Goal: Task Accomplishment & Management: Use online tool/utility

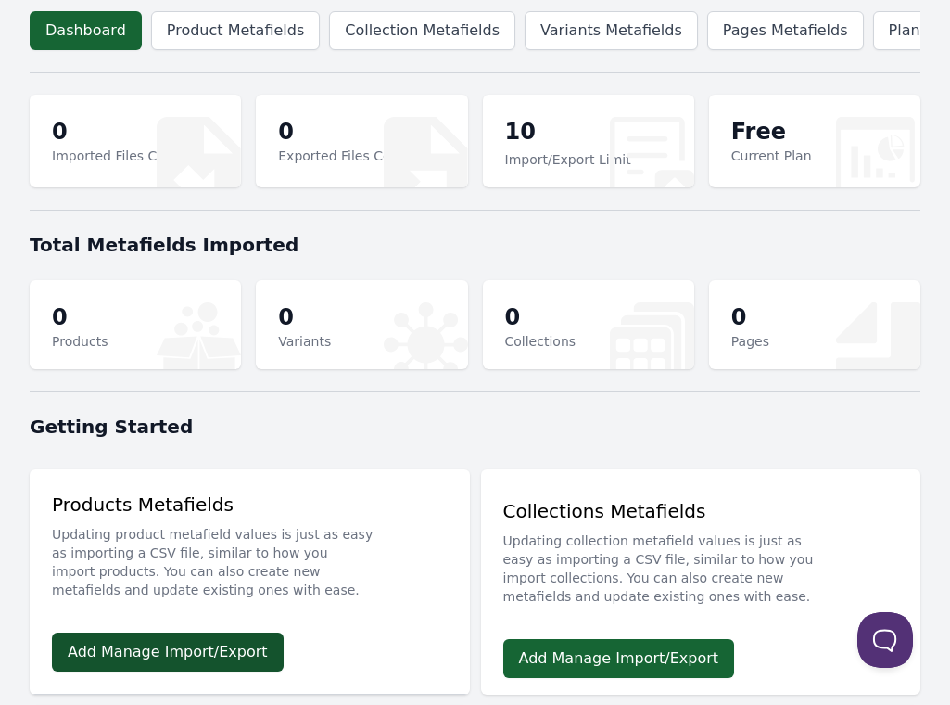
click at [173, 667] on link "Add Manage Import/Export" at bounding box center [168, 651] width 232 height 39
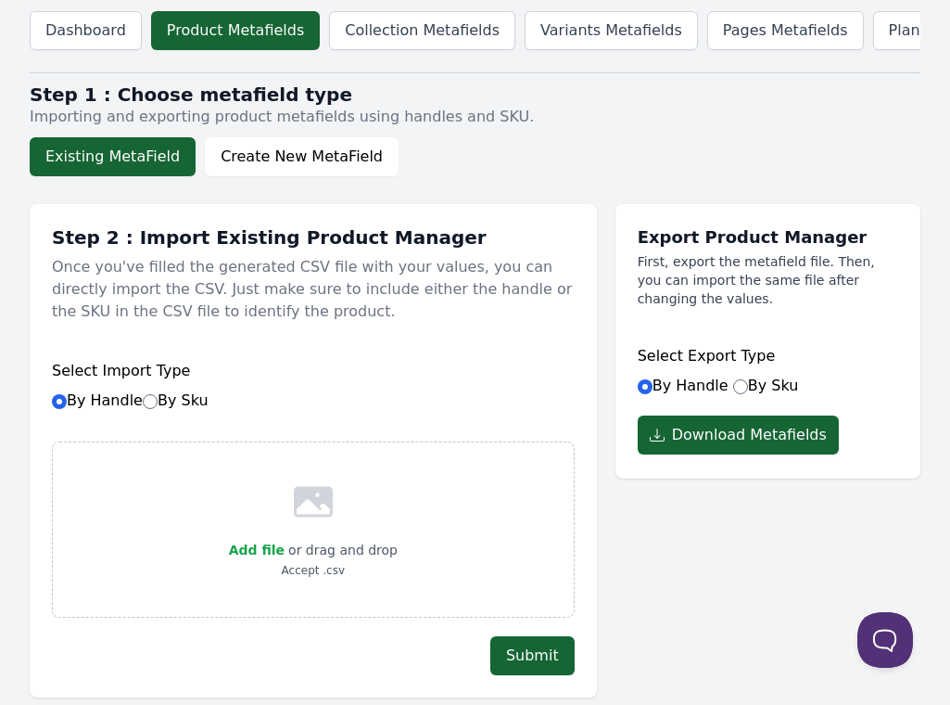
click at [113, 173] on button "Existing MetaField" at bounding box center [113, 156] width 166 height 39
click at [697, 449] on button "Download Metafields" at bounding box center [738, 434] width 201 height 39
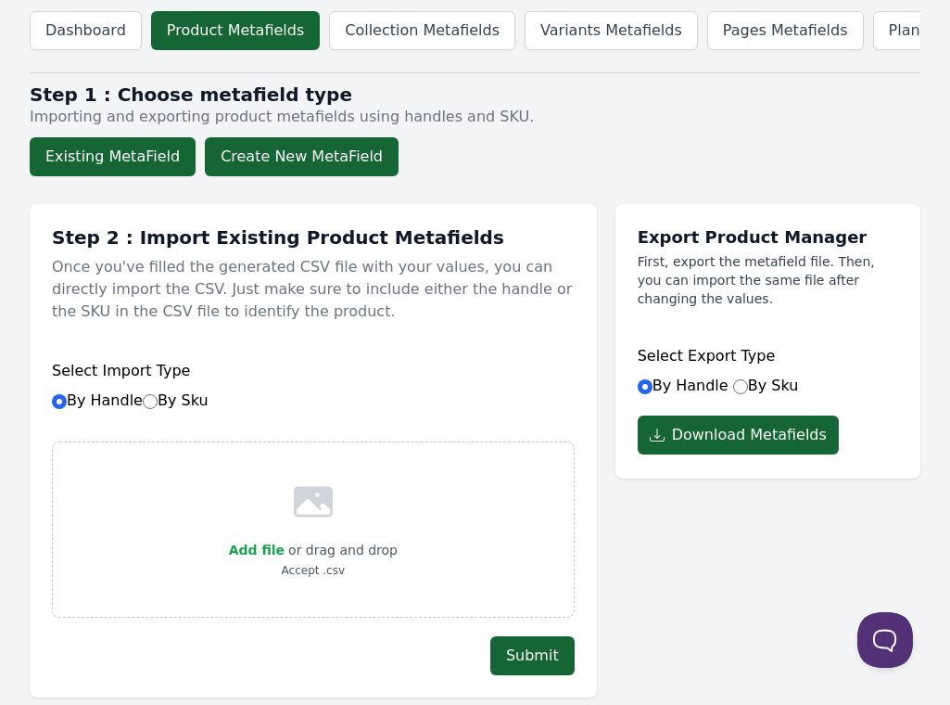
click at [292, 174] on button "Create New MetaField" at bounding box center [302, 156] width 194 height 39
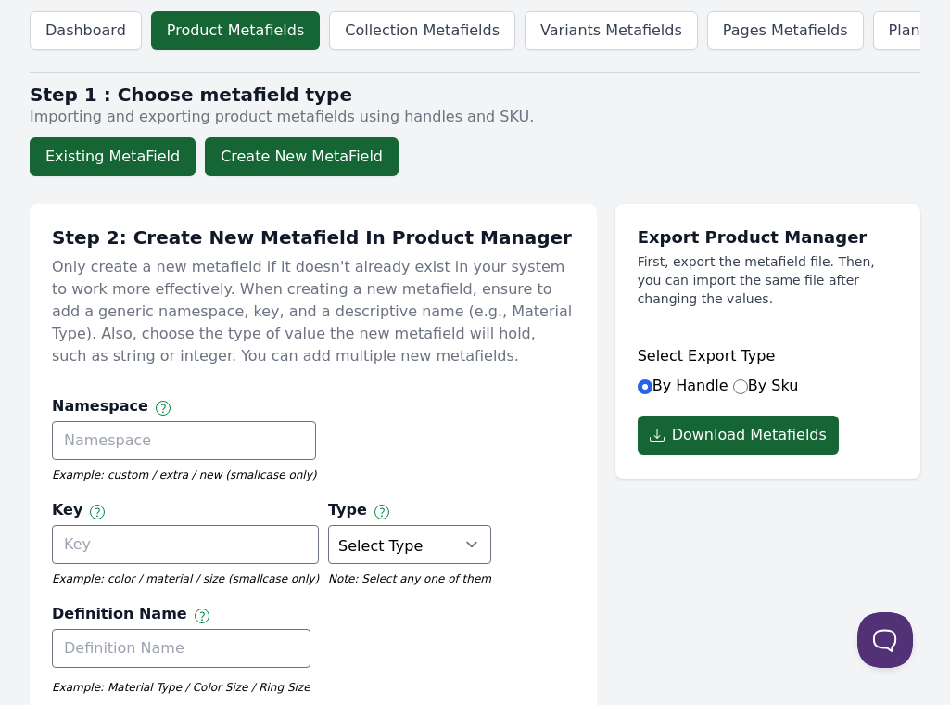
click at [93, 175] on button "Existing MetaField" at bounding box center [113, 156] width 166 height 39
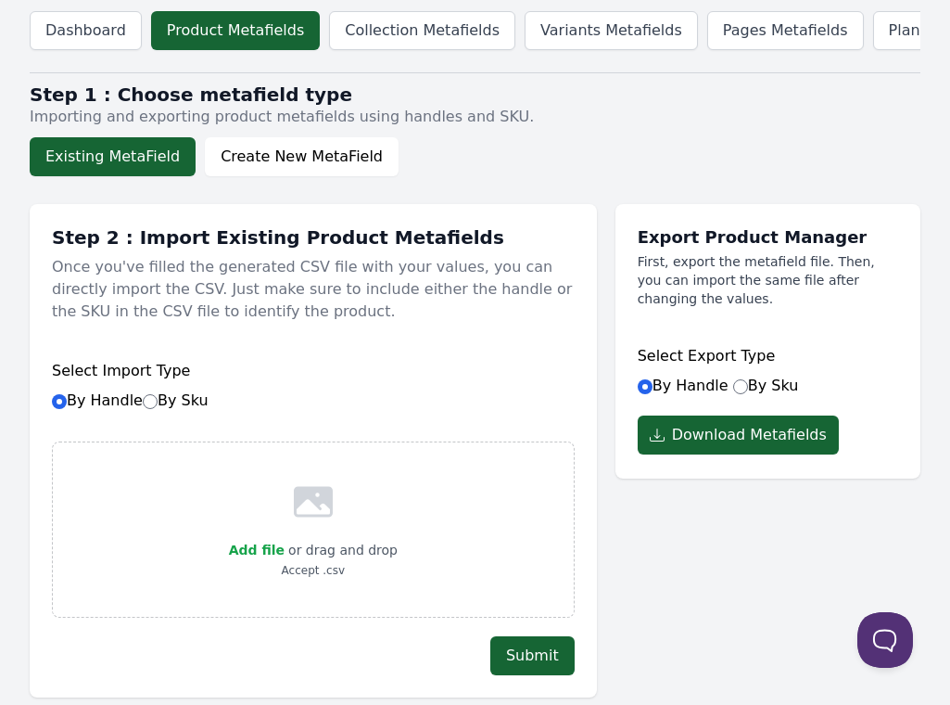
click at [306, 517] on icon at bounding box center [313, 502] width 39 height 31
click at [273, 557] on span "Add file" at bounding box center [257, 549] width 56 height 15
click at [284, 539] on input "Add file" at bounding box center [284, 538] width 1 height 1
type input "C:\fakepath\Kuzco Specs only.csv"
click at [525, 670] on button "Submit" at bounding box center [532, 655] width 84 height 39
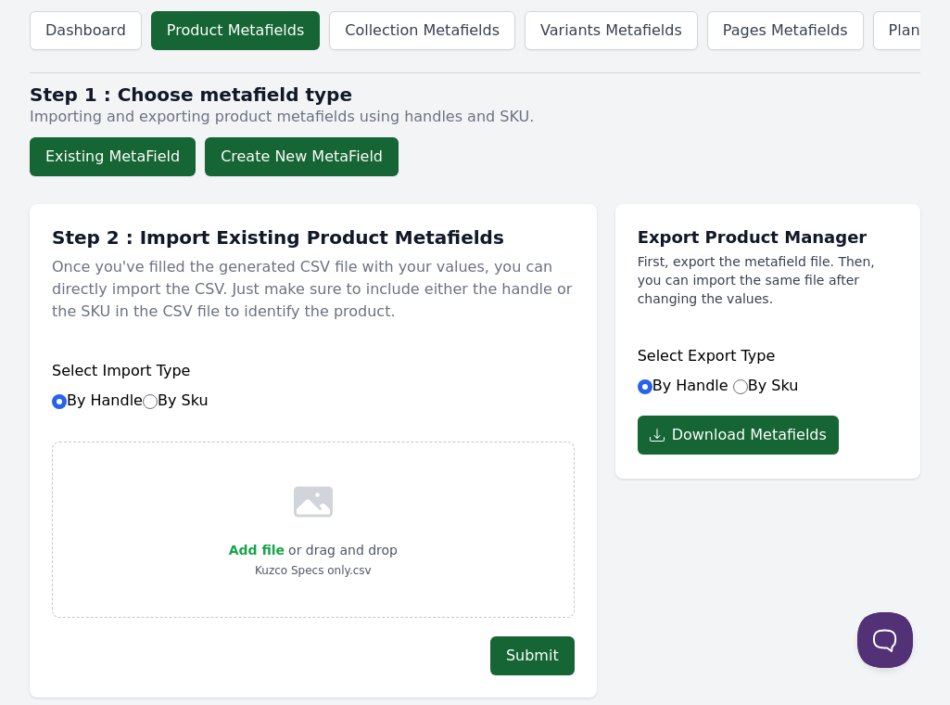
click at [278, 172] on button "Create New MetaField" at bounding box center [302, 156] width 194 height 39
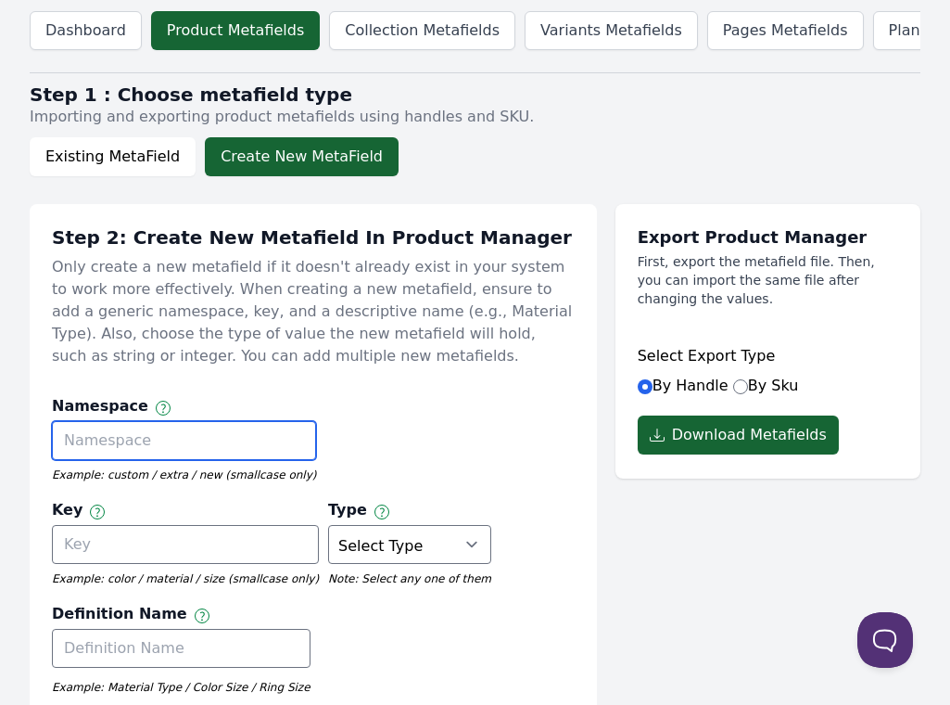
click at [77, 456] on input "text" at bounding box center [184, 440] width 264 height 39
paste input "custom"
type input "custom"
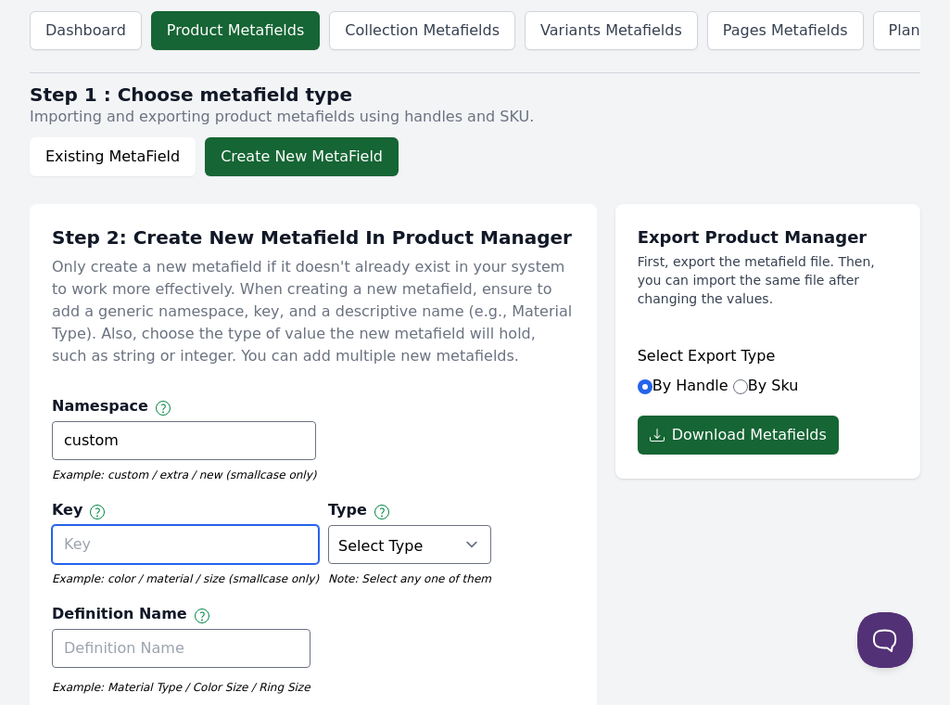
click at [319, 525] on input "text" at bounding box center [185, 544] width 267 height 39
paste input "spec_sheet"
type input "spec_sheet"
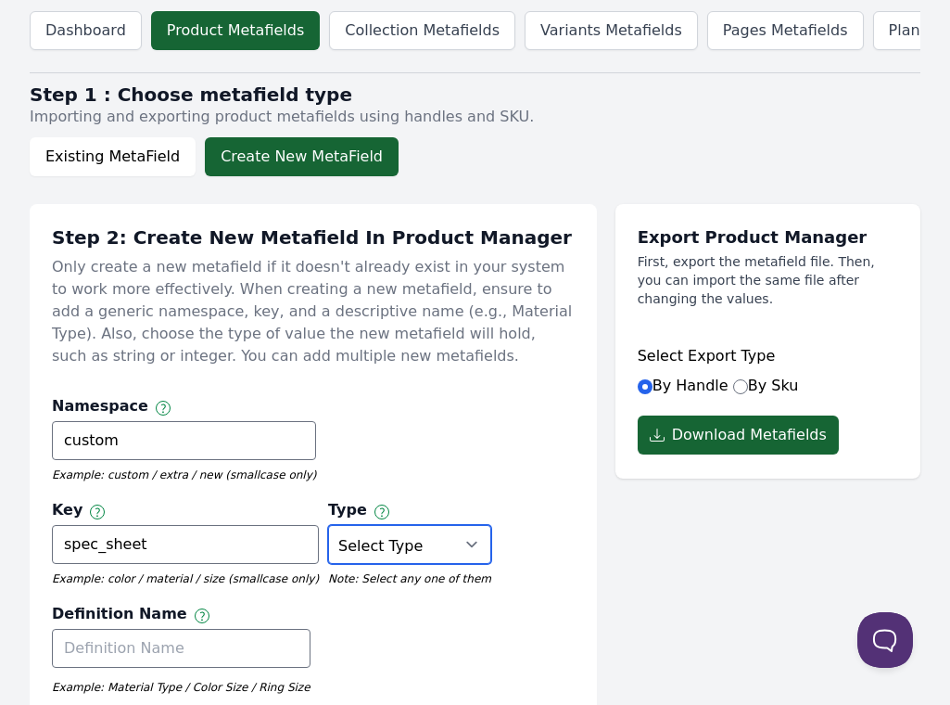
click at [328, 563] on select "Select Type True or False Color Date Date & Time Dimension Money Multi Line Tex…" at bounding box center [409, 544] width 163 height 39
select select "url"
click at [328, 540] on select "Select Type True or False Color Date Date & Time Dimension Money Multi Line Tex…" at bounding box center [409, 544] width 163 height 39
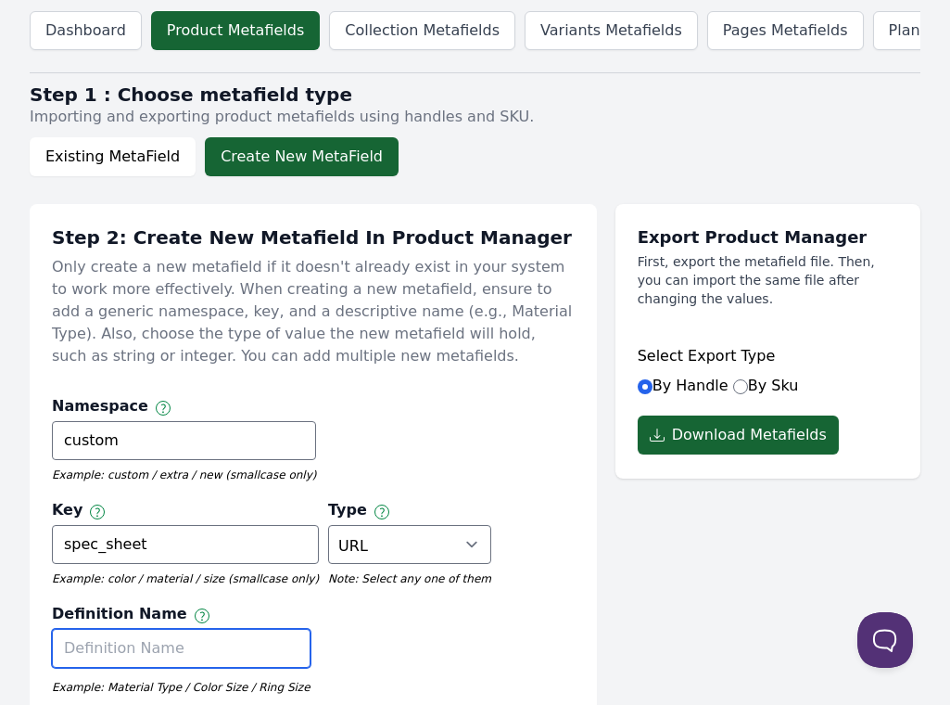
click at [146, 667] on input "text" at bounding box center [181, 648] width 259 height 39
paste input "Spec Sheet"
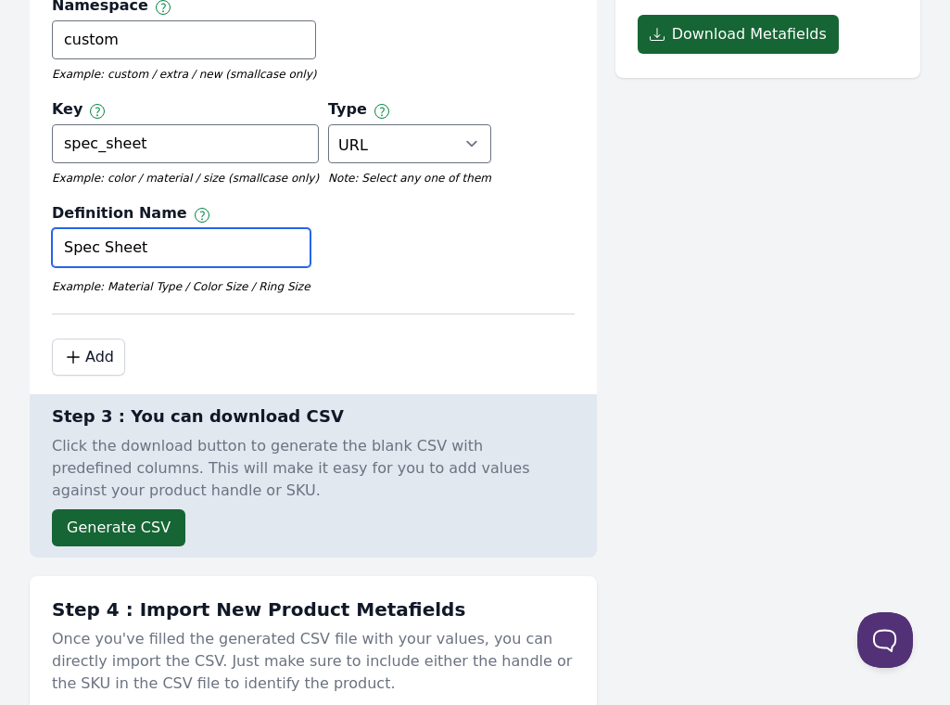
scroll to position [445, 0]
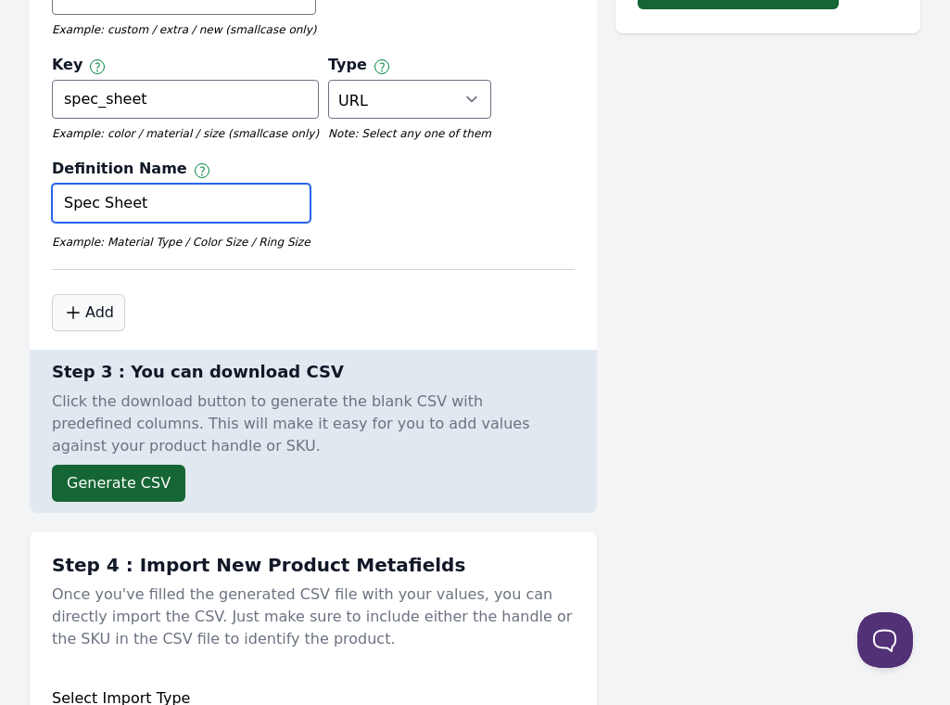
type input "Spec Sheet"
click at [95, 331] on button ".cls-1 { fill: none; stroke: #000; stroke-linecap: round; stroke-linejoin: roun…" at bounding box center [88, 312] width 73 height 37
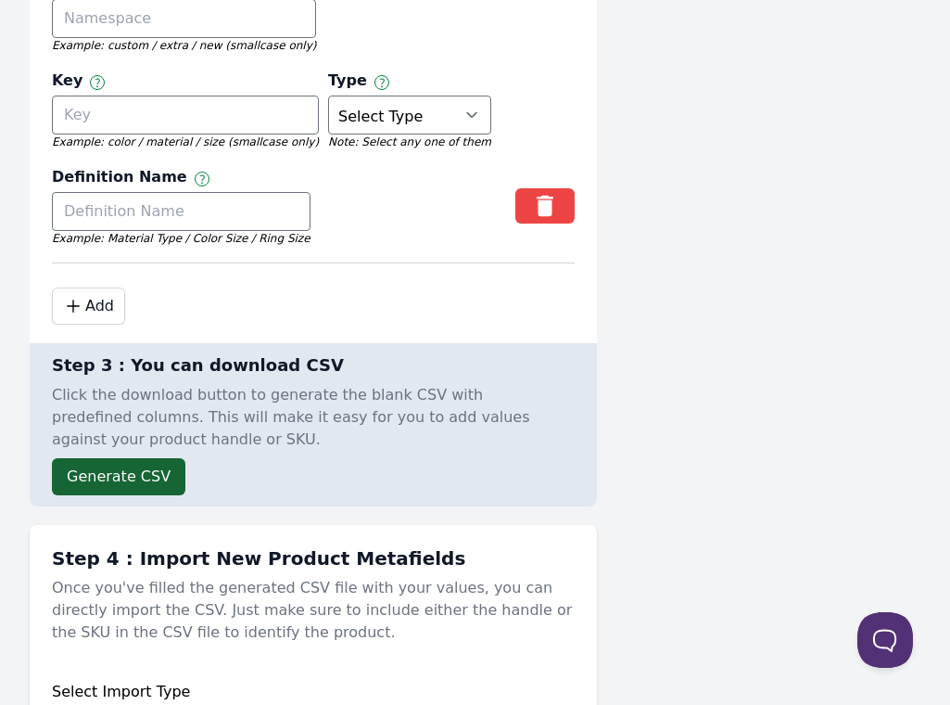
scroll to position [779, 0]
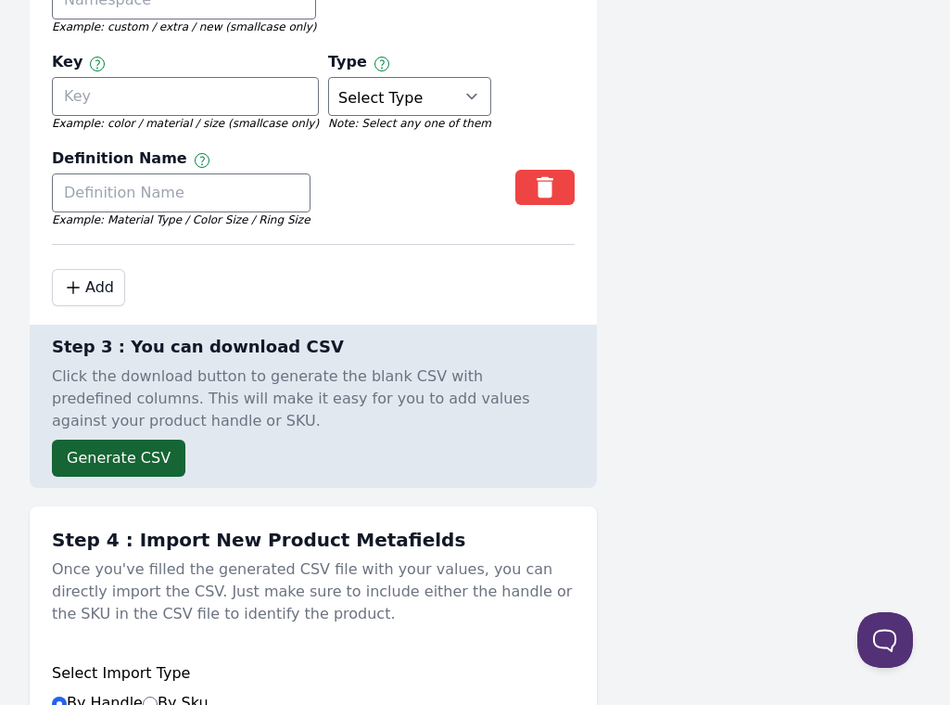
click at [128, 520] on div "Step 2: Create New Metafield In Product Manager Only create a new metafield if …" at bounding box center [313, 203] width 567 height 1593
click at [118, 477] on button "Generate CSV" at bounding box center [118, 457] width 133 height 37
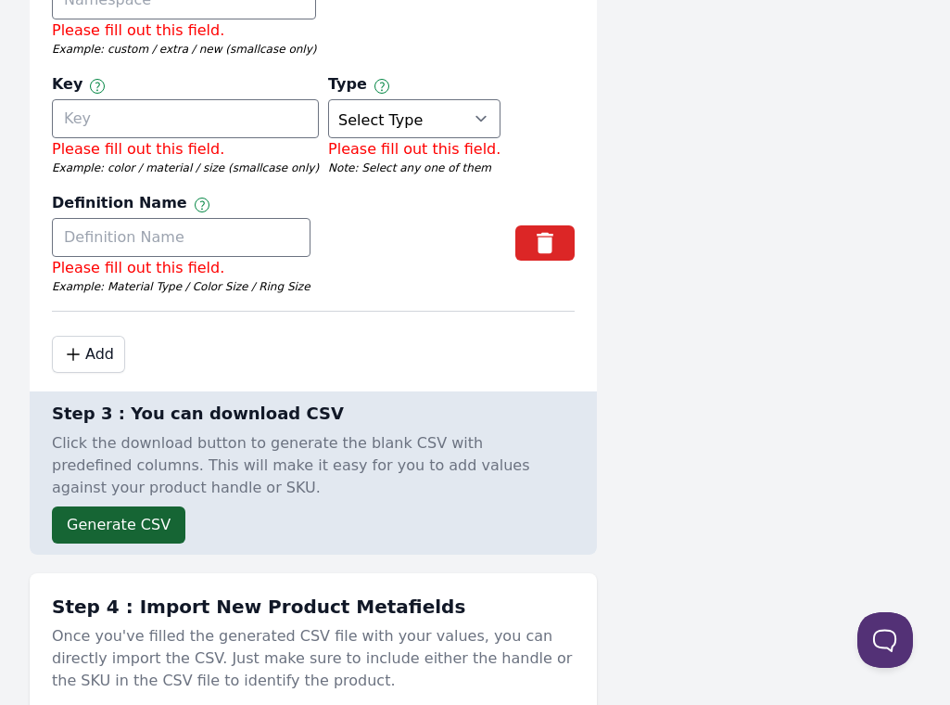
click at [553, 257] on icon "button" at bounding box center [545, 243] width 37 height 28
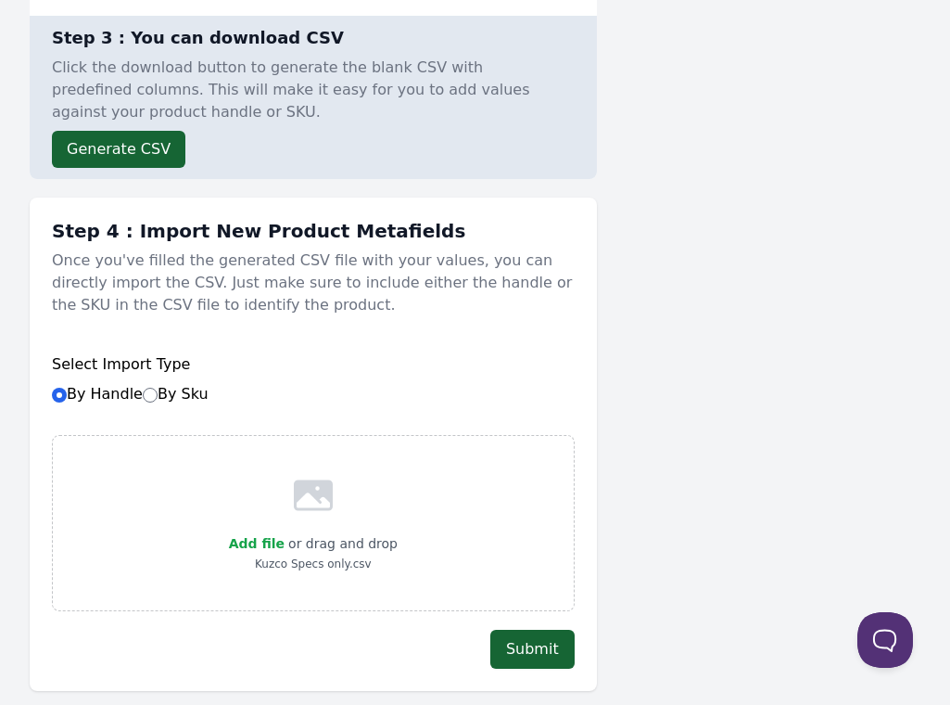
click at [303, 554] on p "or drag and drop" at bounding box center [341, 543] width 113 height 22
click at [311, 573] on p "Kuzco Specs only.csv" at bounding box center [313, 563] width 169 height 19
click at [260, 551] on span "Add file" at bounding box center [257, 543] width 56 height 15
click at [284, 532] on input "Add file" at bounding box center [284, 531] width 1 height 1
type input "C:\fakepath\kuzco_specs_metafields.csv"
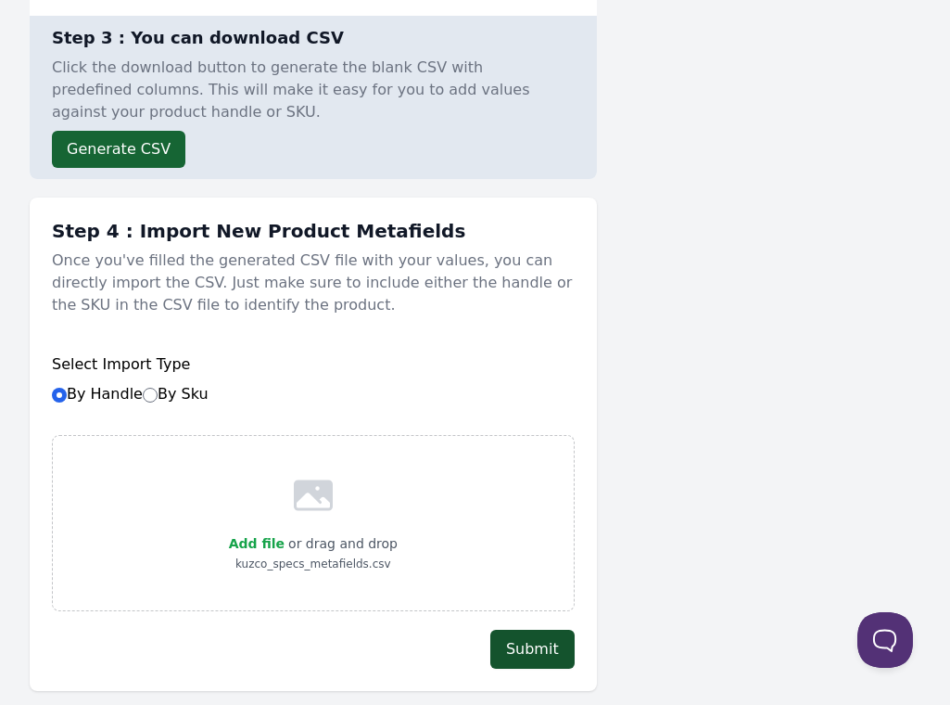
click at [527, 667] on button "Submit" at bounding box center [532, 648] width 84 height 39
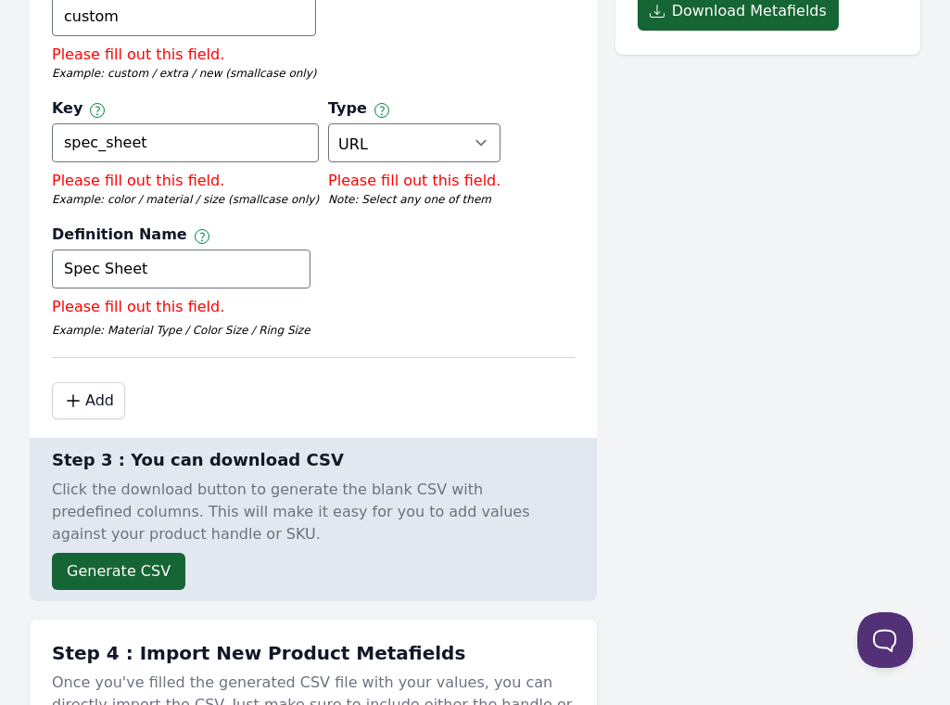
scroll to position [178, 0]
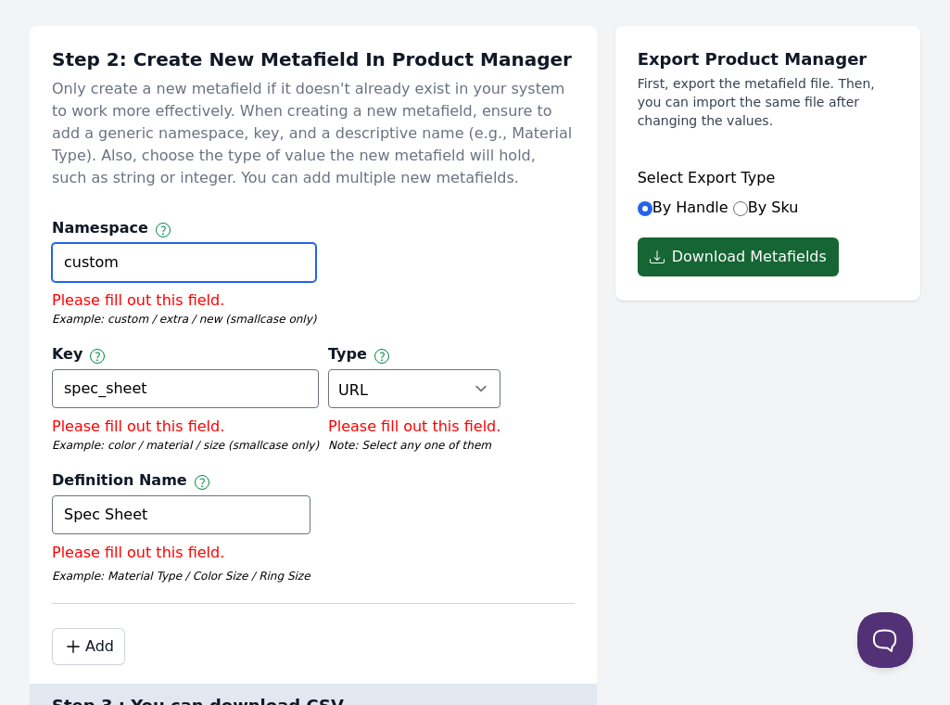
click at [95, 258] on input "custom" at bounding box center [184, 262] width 264 height 39
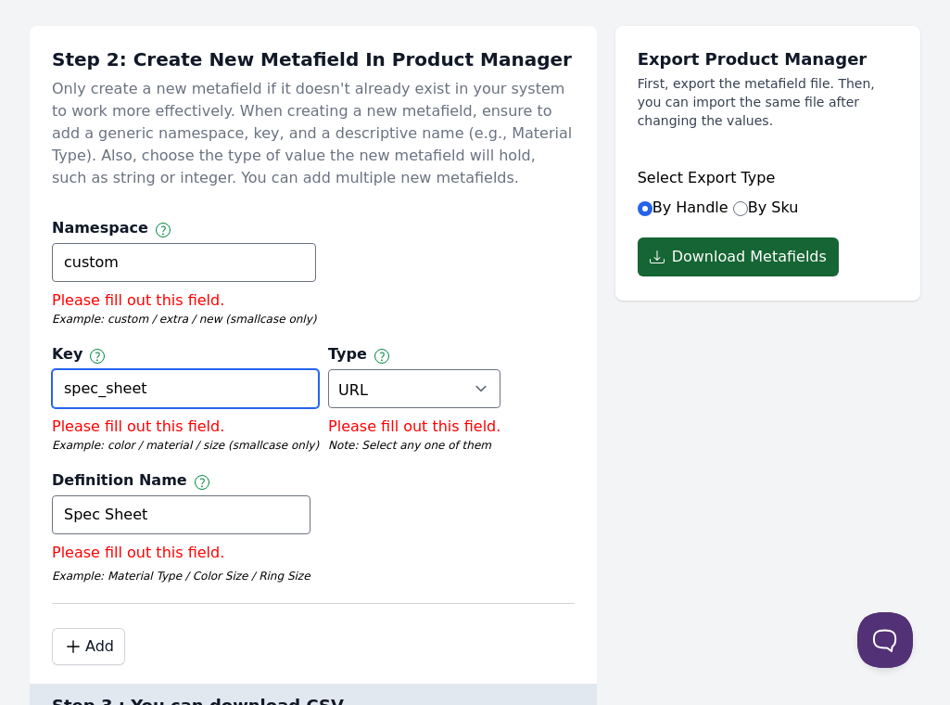
click at [319, 369] on input "spec_sheet" at bounding box center [185, 388] width 267 height 39
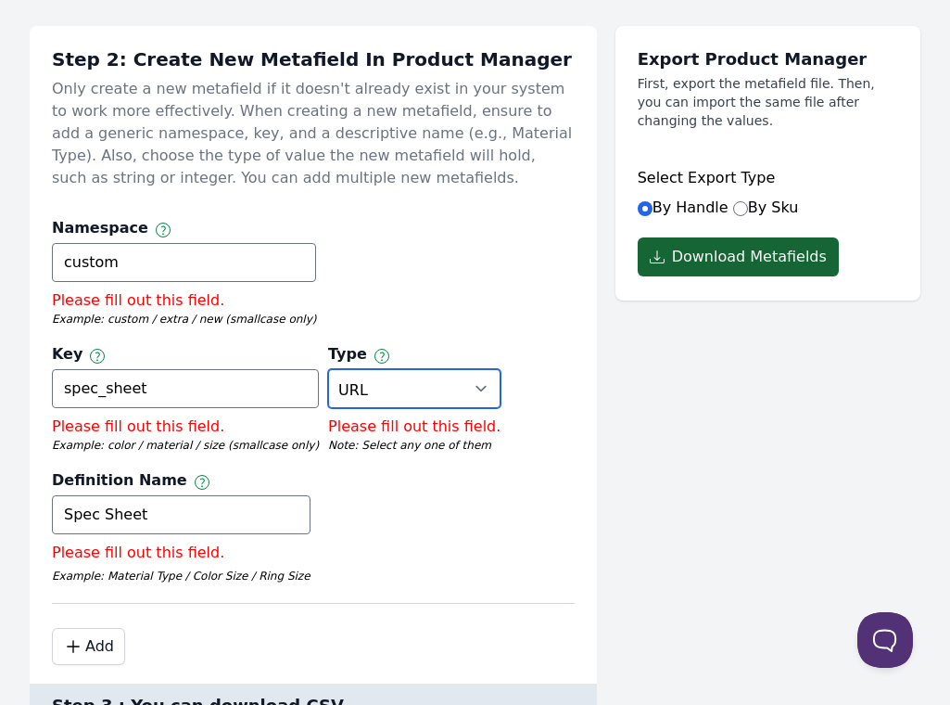
click at [328, 387] on select "Select Type True or False Color Date Date & Time Dimension Money Multi Line Tex…" at bounding box center [414, 388] width 172 height 39
click at [95, 665] on button ".cls-1 { fill: none; stroke: #000; stroke-linecap: round; stroke-linejoin: roun…" at bounding box center [88, 646] width 73 height 37
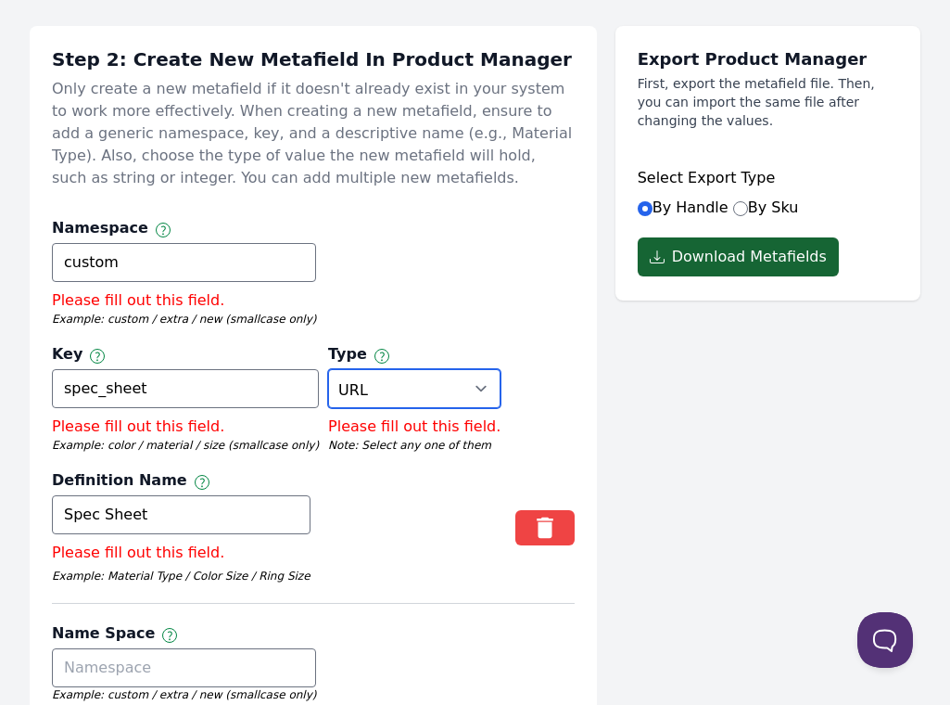
click at [328, 407] on select "Select Type True or False Color Date Date & Time Dimension Money Multi Line Tex…" at bounding box center [414, 388] width 172 height 39
click at [328, 383] on select "Select Type True or False Color Date Date & Time Dimension Money Multi Line Tex…" at bounding box center [414, 388] width 172 height 39
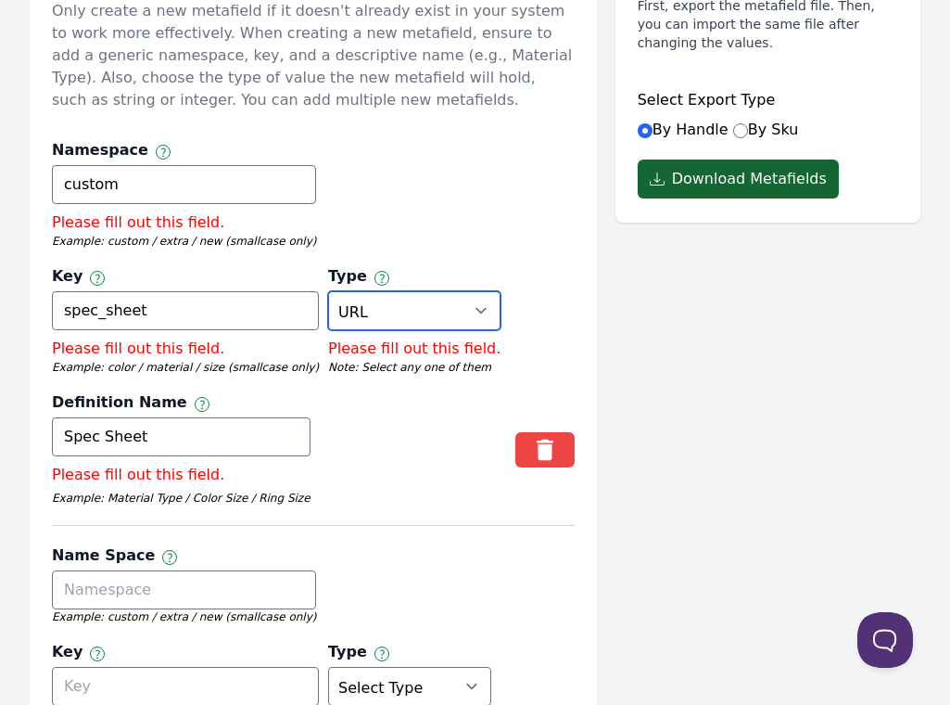
scroll to position [400, 0]
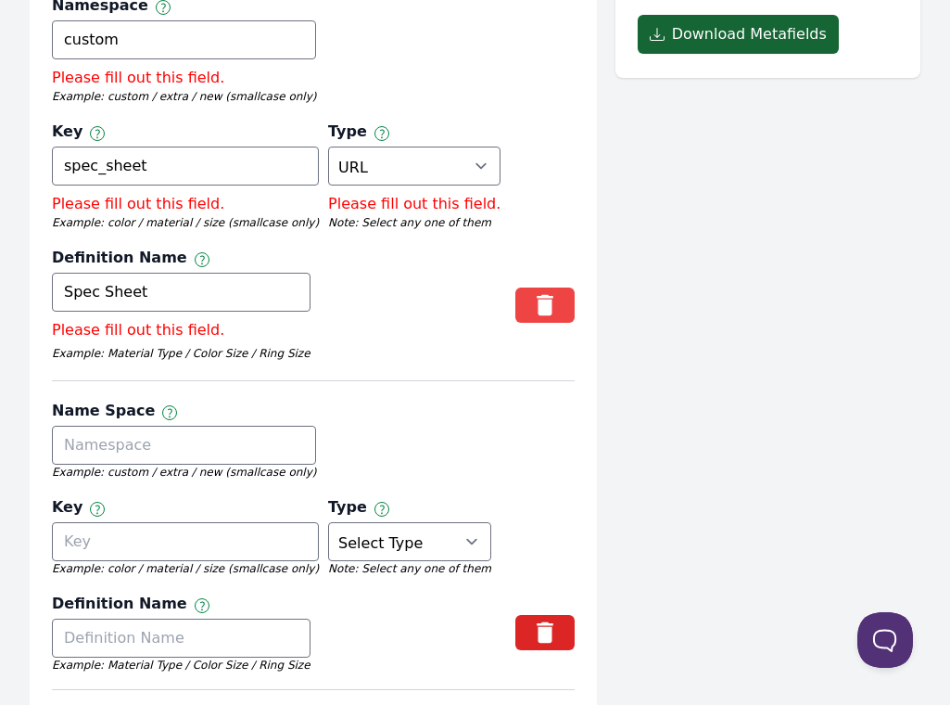
click at [552, 643] on icon "button" at bounding box center [545, 632] width 17 height 21
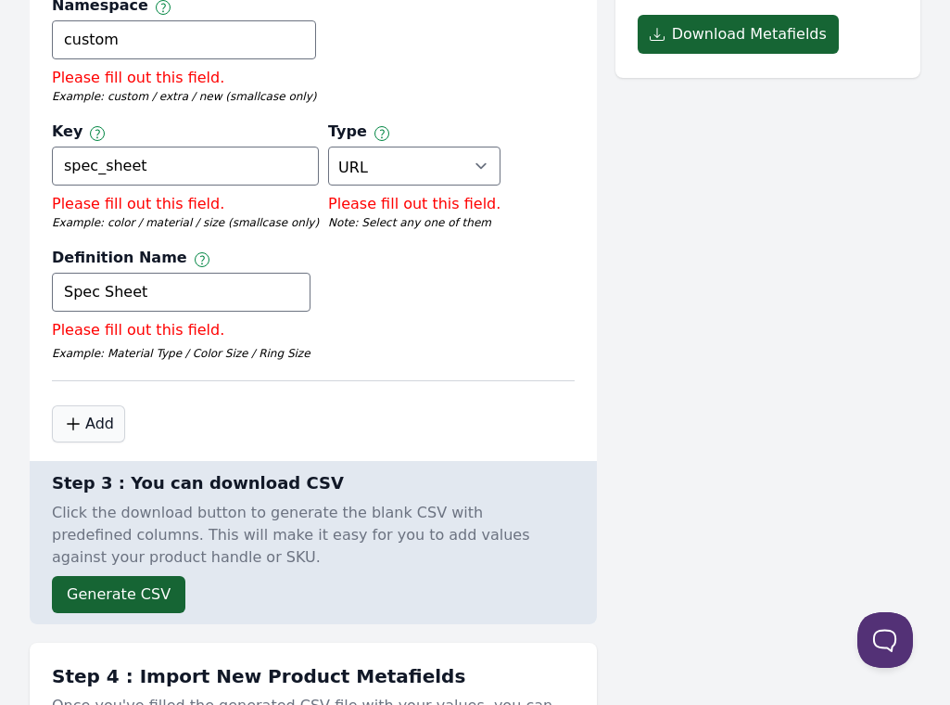
click at [91, 441] on button ".cls-1 { fill: none; stroke: #000; stroke-linecap: round; stroke-linejoin: roun…" at bounding box center [88, 423] width 73 height 37
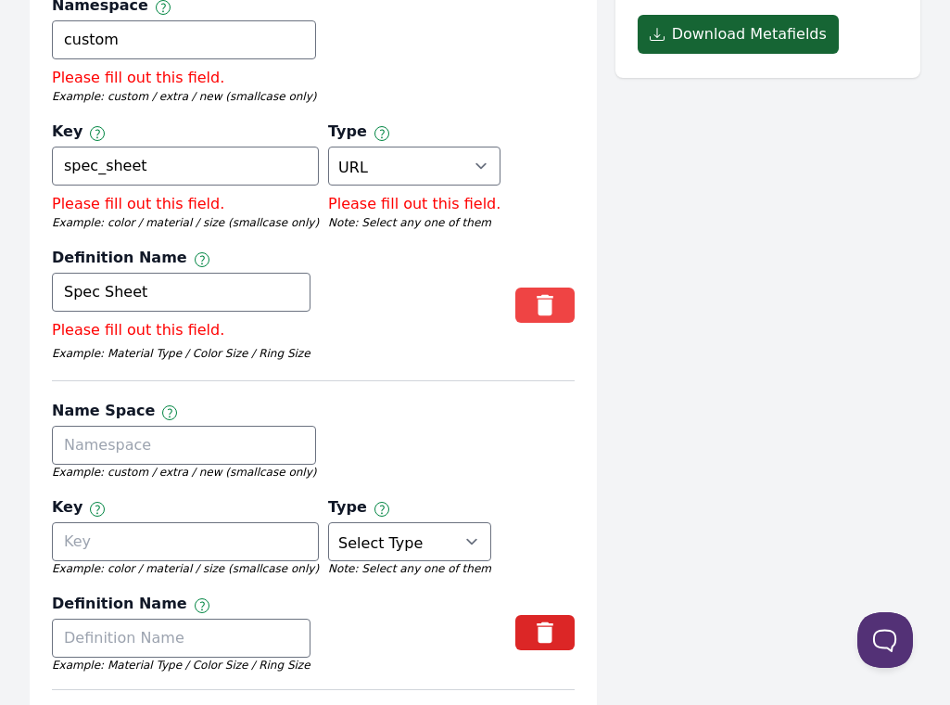
click at [552, 643] on icon "button" at bounding box center [545, 632] width 17 height 21
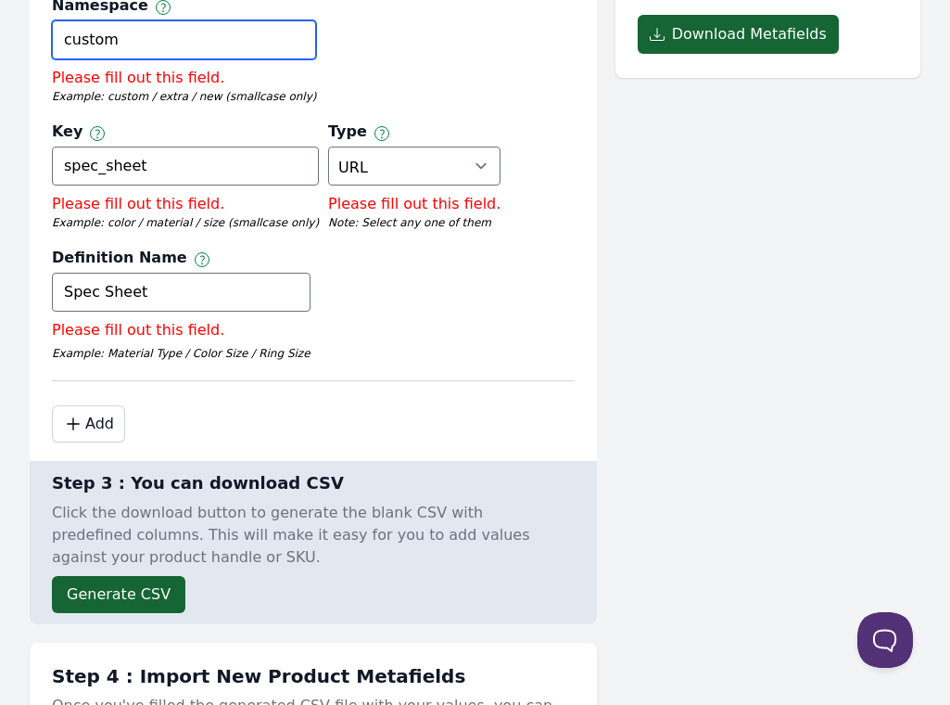
click at [108, 55] on input "custom" at bounding box center [184, 39] width 264 height 39
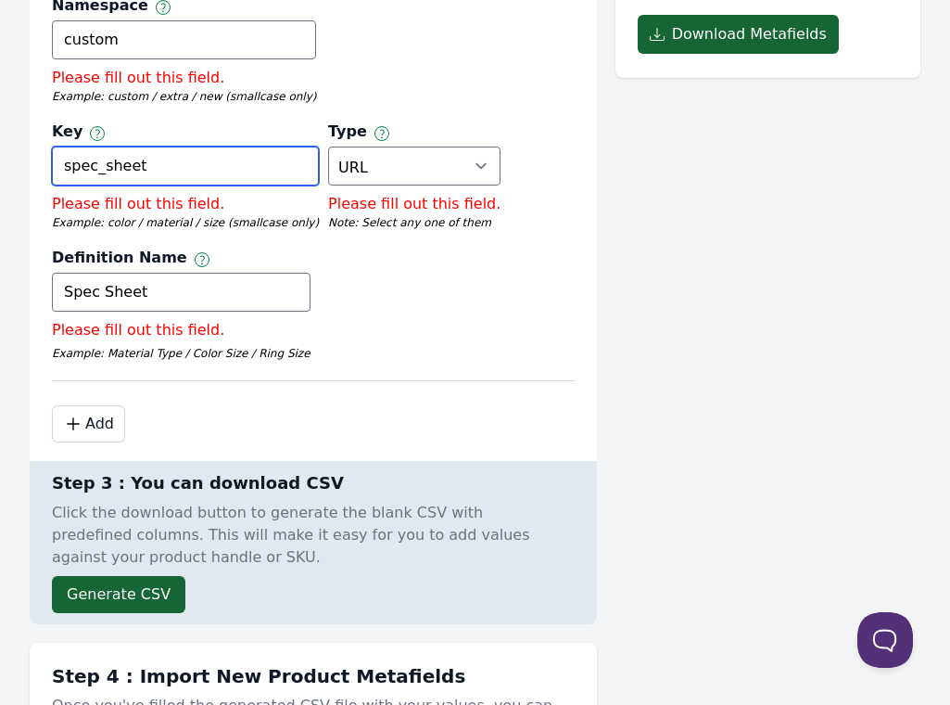
click at [319, 146] on input "spec_sheet" at bounding box center [185, 165] width 267 height 39
paste input "text"
type input "specsheet"
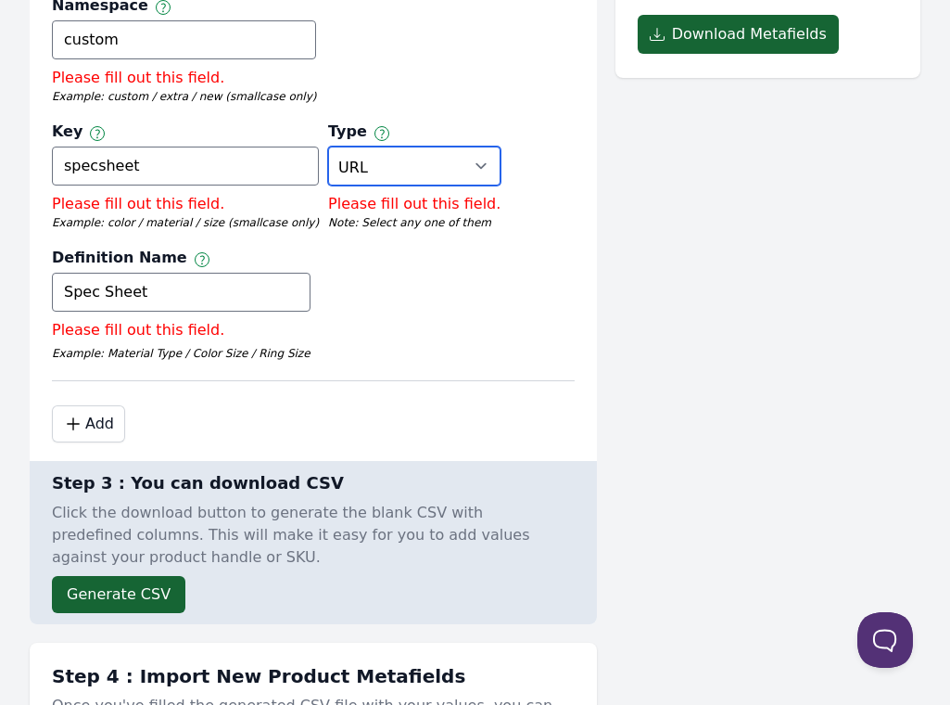
click at [328, 183] on select "Select Type True or False Color Date Date & Time Dimension Money Multi Line Tex…" at bounding box center [414, 165] width 172 height 39
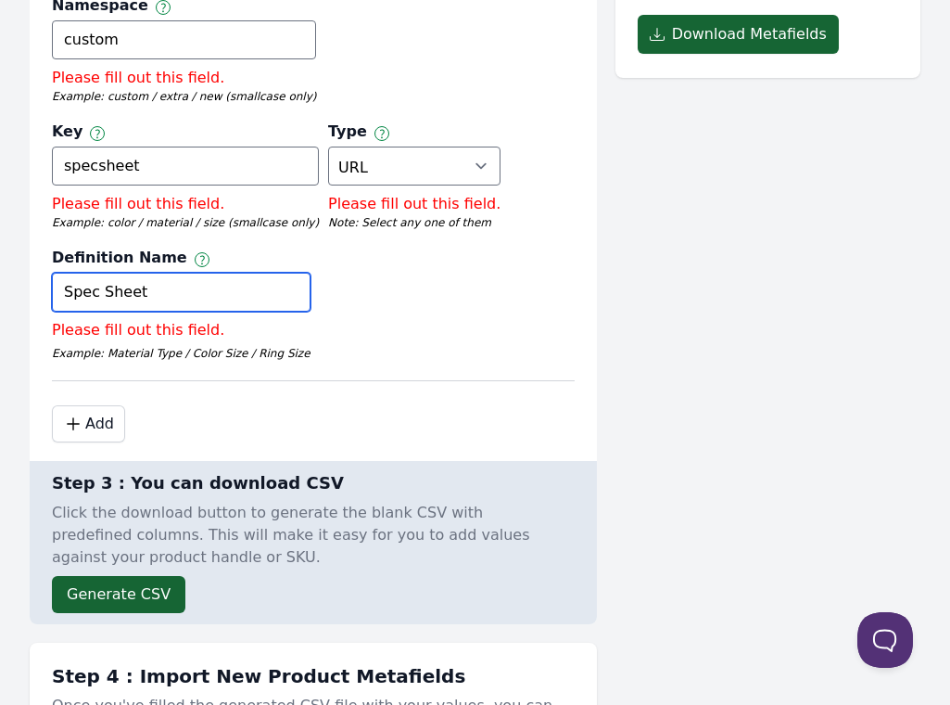
click at [109, 289] on input "Spec Sheet" at bounding box center [181, 292] width 259 height 39
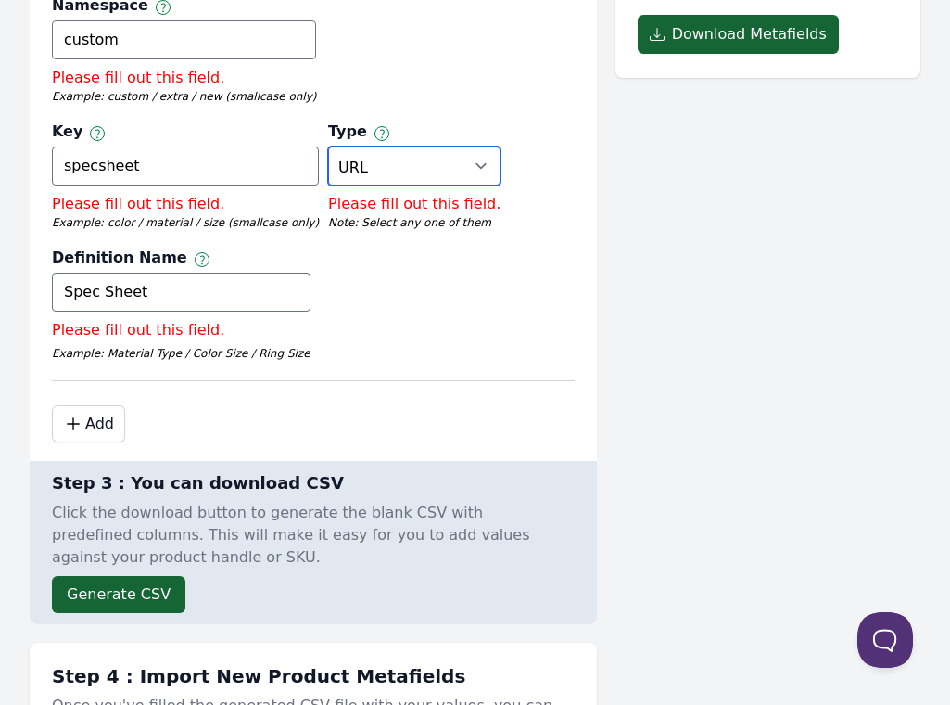
click at [328, 184] on select "Select Type True or False Color Date Date & Time Dimension Money Multi Line Tex…" at bounding box center [414, 165] width 172 height 39
click at [317, 442] on div ".cls-1 { fill: none; stroke: #000; stroke-linecap: round; stroke-linejoin: roun…" at bounding box center [313, 416] width 523 height 52
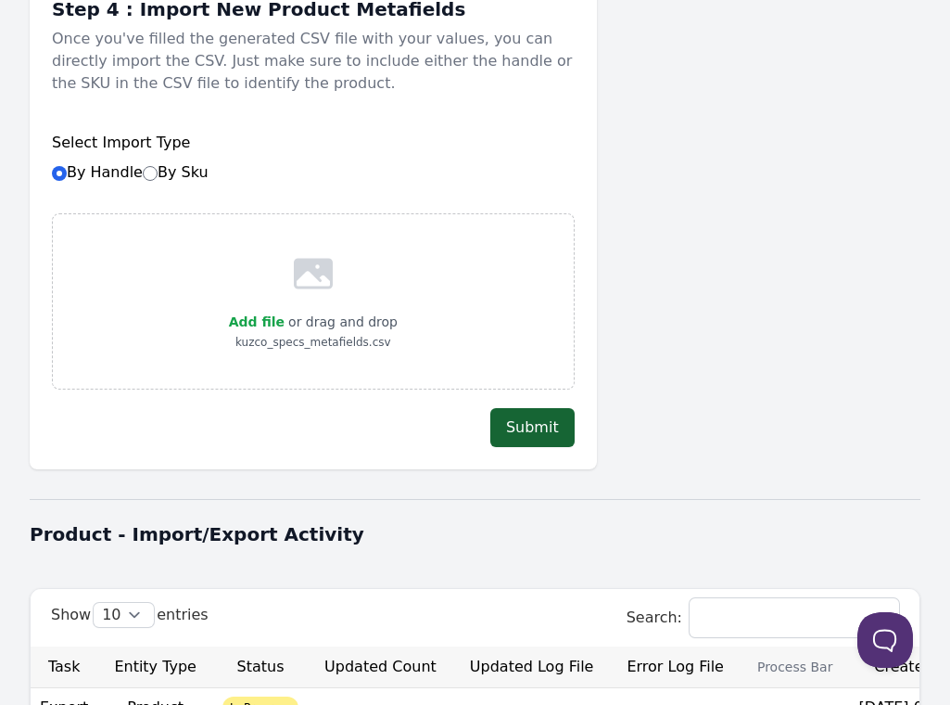
scroll to position [1068, 0]
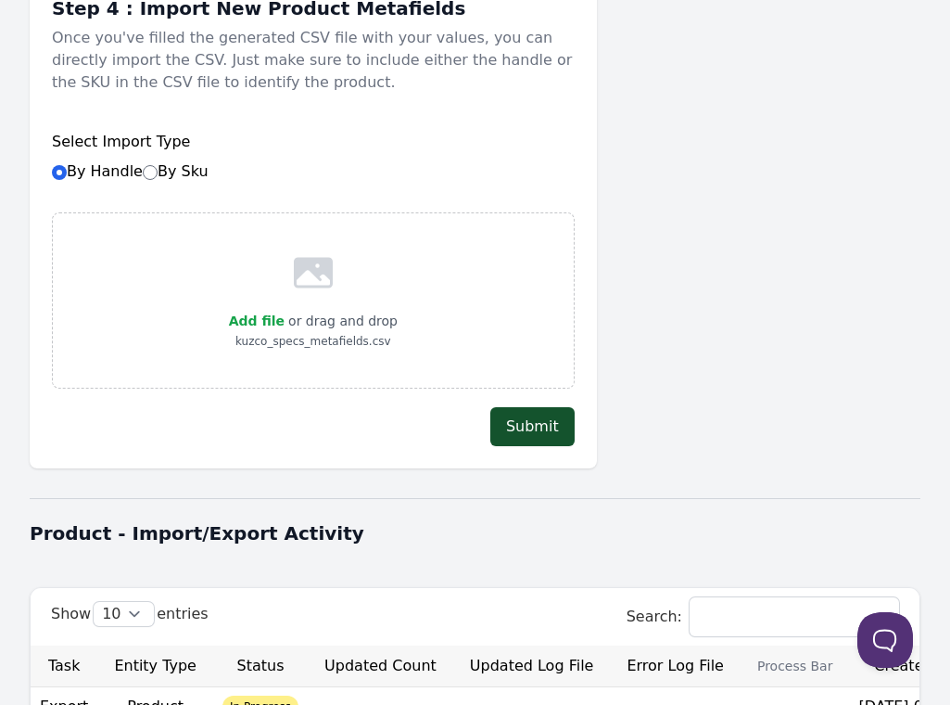
click at [526, 446] on button "Submit" at bounding box center [532, 426] width 84 height 39
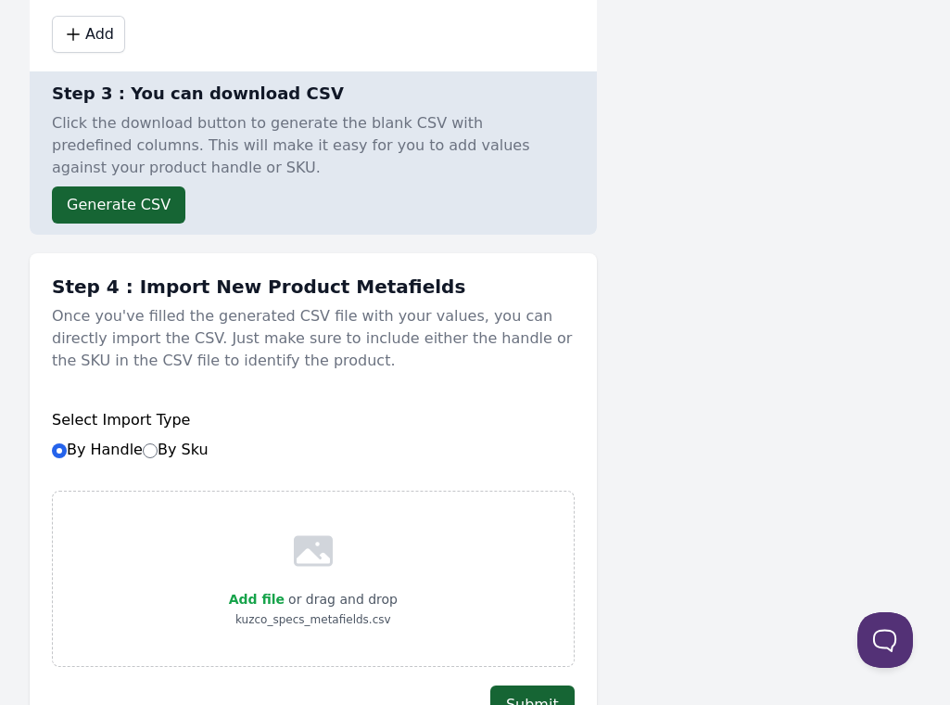
scroll to position [723, 0]
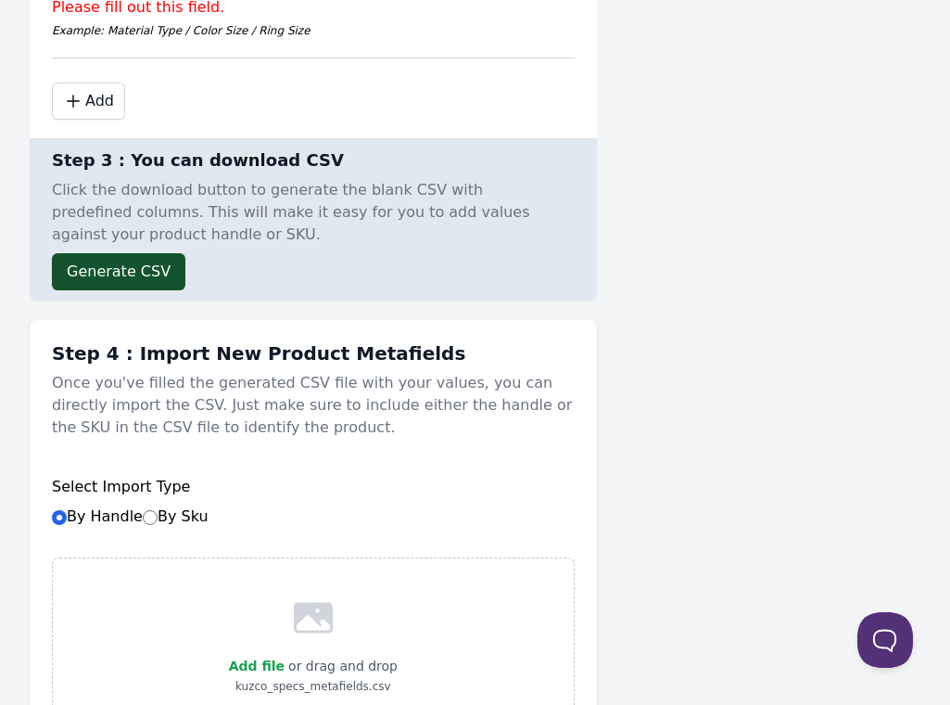
click at [111, 275] on button "Generate CSV" at bounding box center [118, 271] width 133 height 37
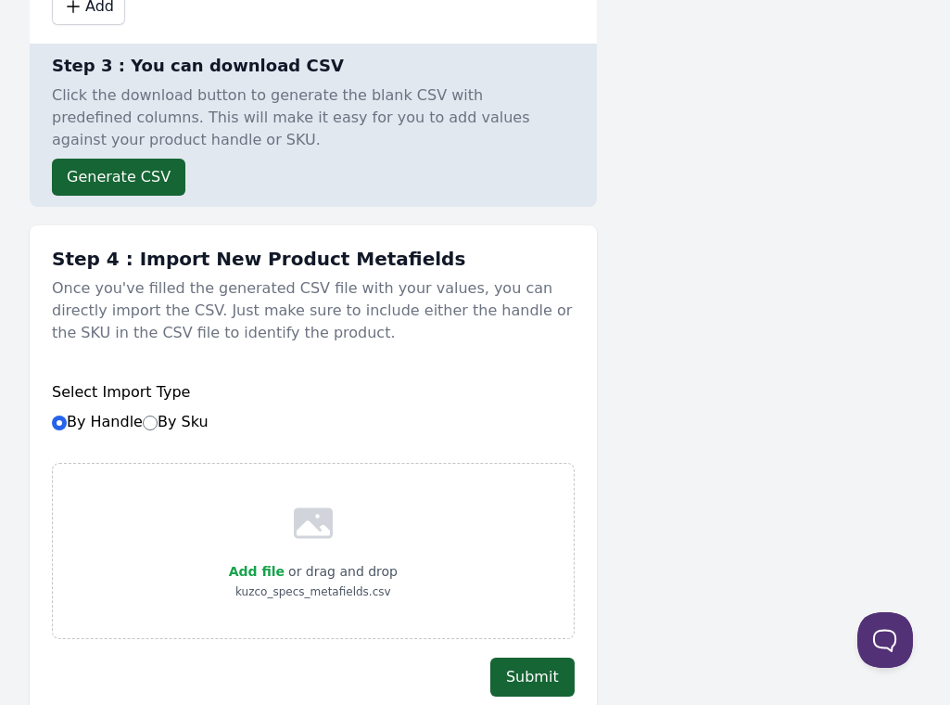
scroll to position [1212, 0]
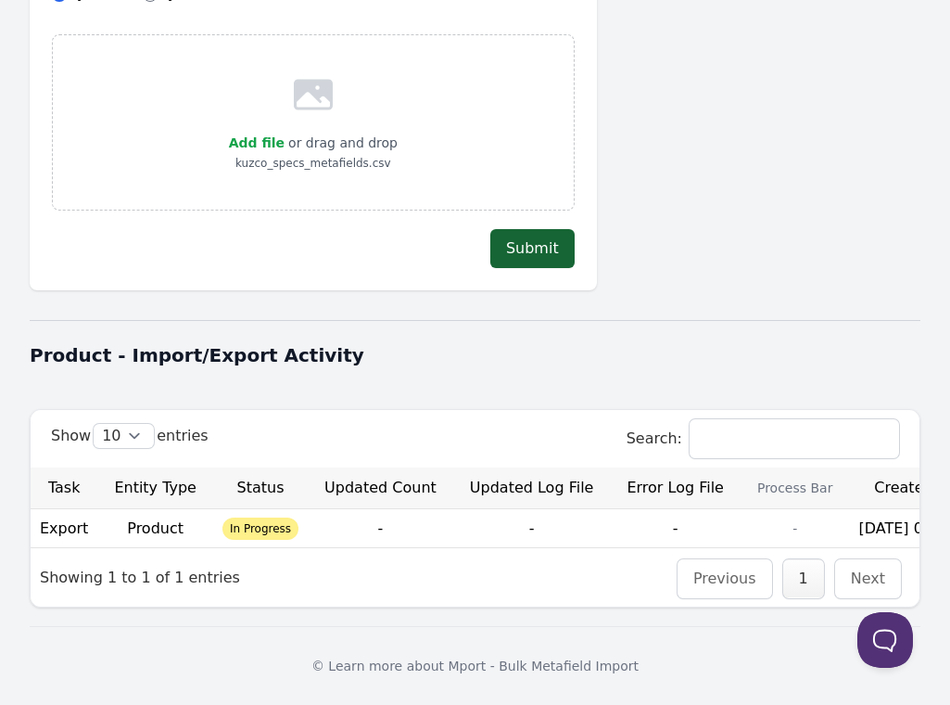
click at [337, 174] on div "Add file or drag and drop kuzco_specs_metafields.csv" at bounding box center [313, 122] width 523 height 176
click at [267, 135] on span "Add file" at bounding box center [257, 142] width 56 height 15
click at [284, 131] on input "Add file" at bounding box center [284, 131] width 1 height 1
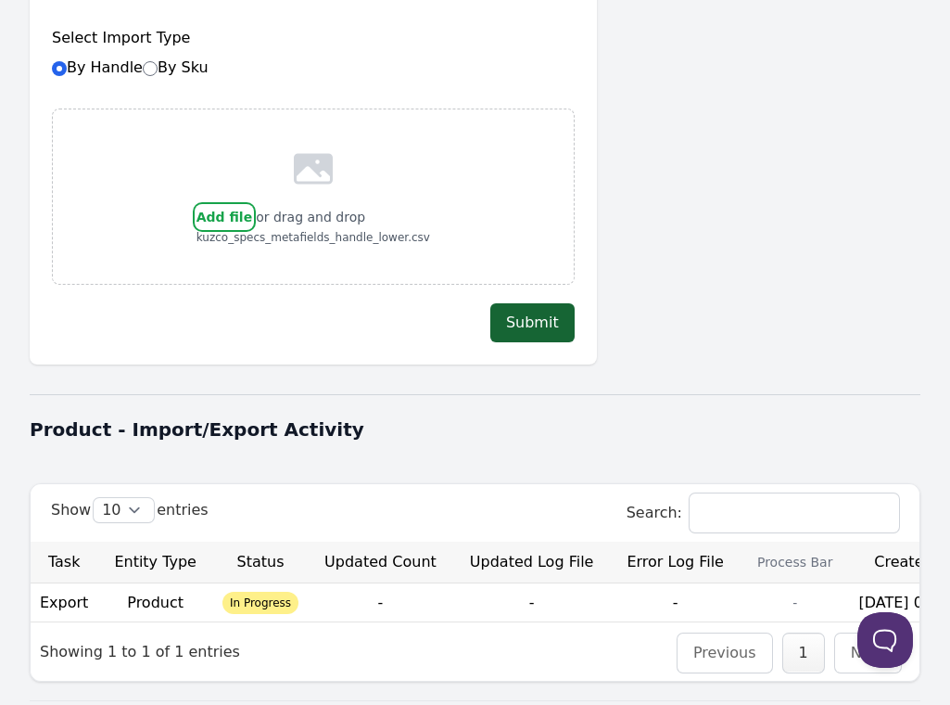
scroll to position [989, 0]
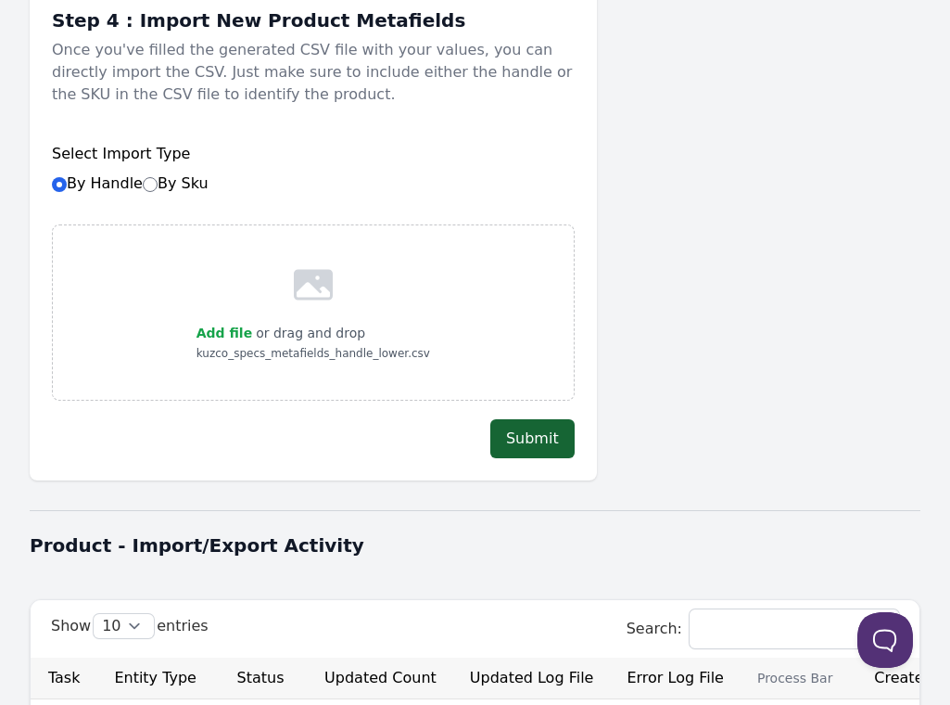
click at [530, 400] on div "Add file or drag and drop kuzco_specs_metafields_handle_lower.csv" at bounding box center [313, 312] width 523 height 176
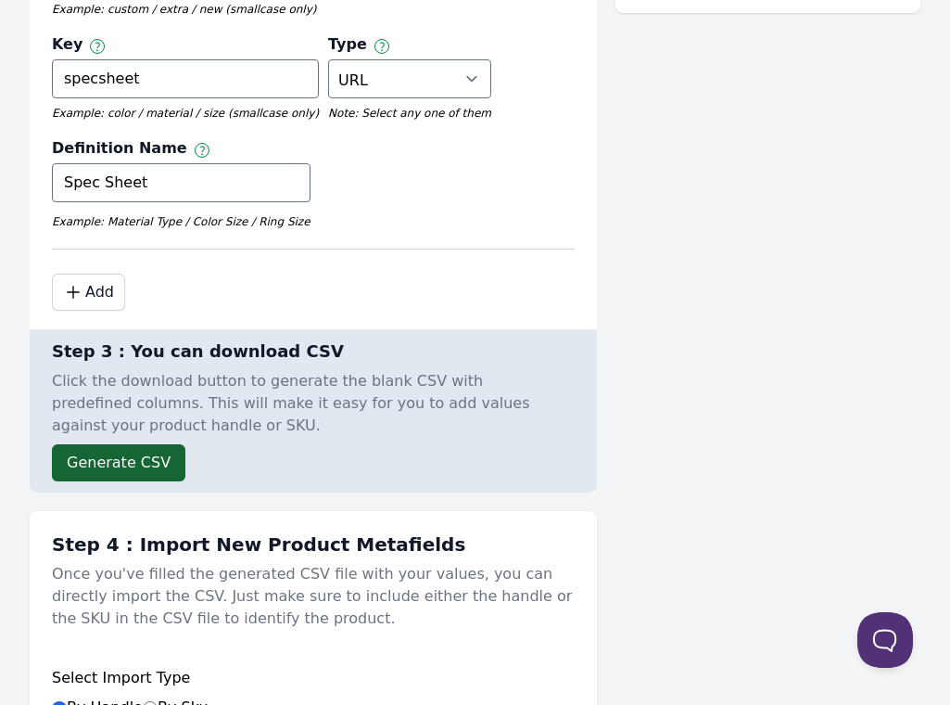
scroll to position [322, 0]
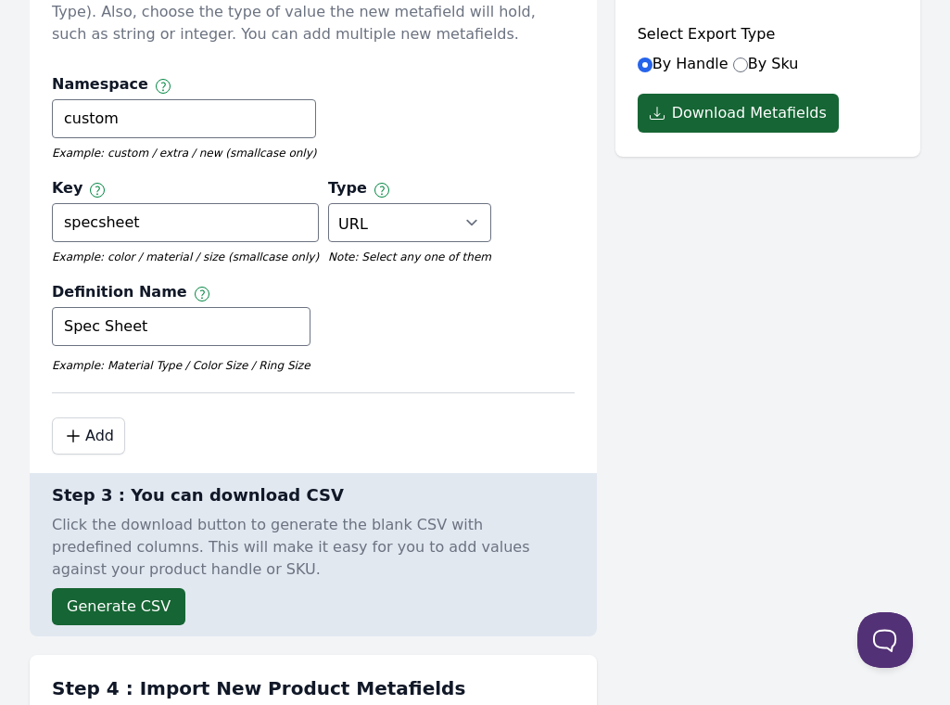
click at [97, 393] on div "Namespace Namespace and key can only use letters, numbers, underscores, and das…" at bounding box center [313, 228] width 523 height 329
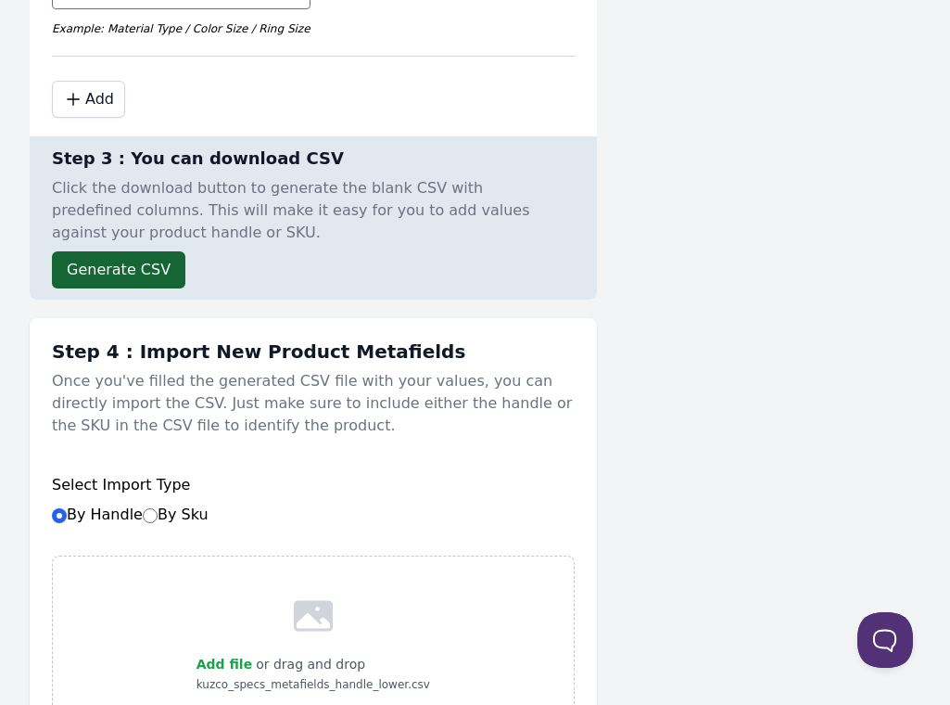
scroll to position [1100, 0]
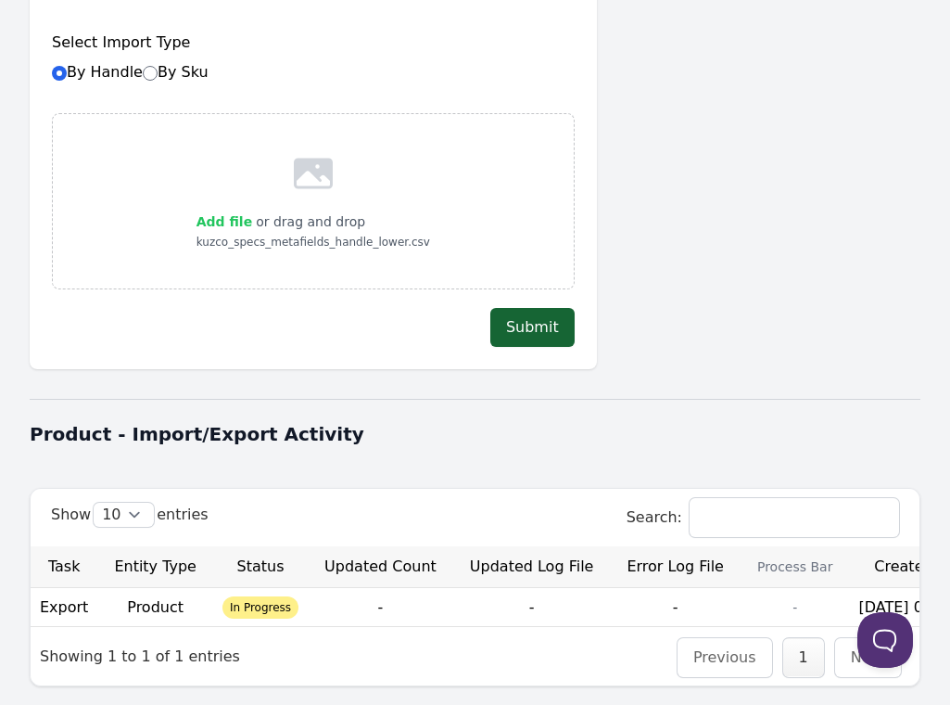
click at [242, 233] on label "Add file" at bounding box center [225, 221] width 56 height 22
click at [251, 210] on input "Add file" at bounding box center [251, 210] width 1 height 1
type input "C:\fakepath\kuzco_specs_metafields_handle_lower_updated.csv"
click at [530, 337] on button "Submit" at bounding box center [532, 327] width 84 height 39
